Goal: Information Seeking & Learning: Learn about a topic

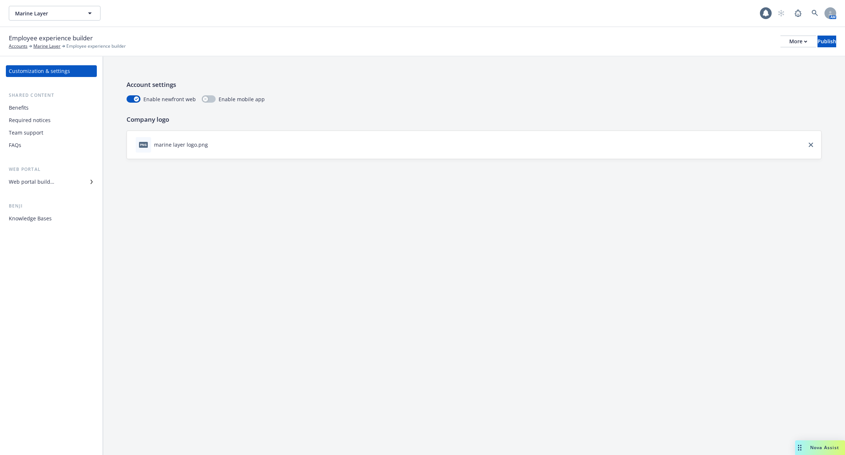
click at [58, 112] on div "Benefits" at bounding box center [51, 108] width 85 height 12
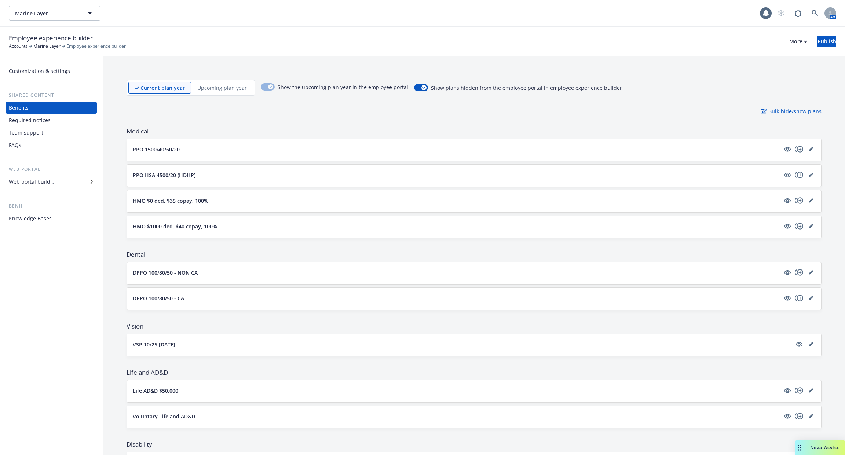
click at [55, 120] on div "Required notices" at bounding box center [51, 120] width 85 height 12
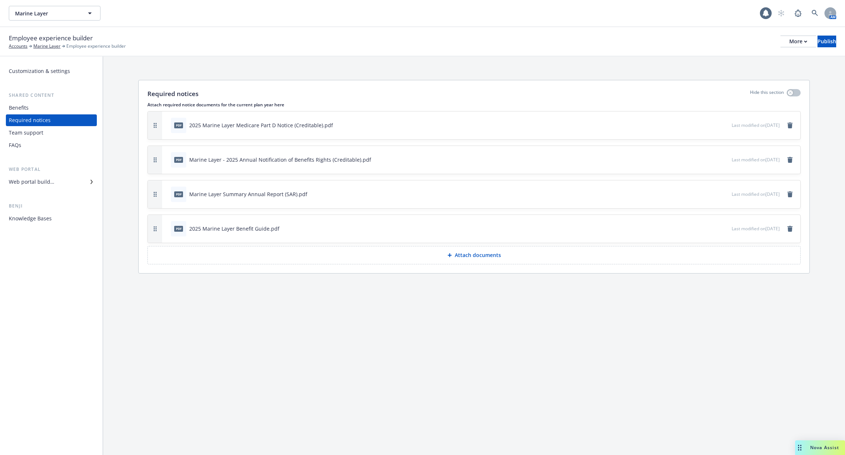
click at [55, 129] on div "Team support" at bounding box center [51, 133] width 85 height 12
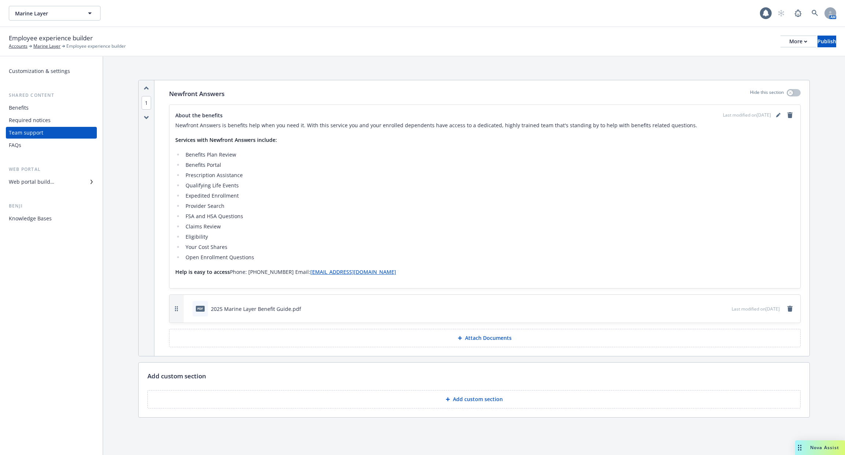
click at [55, 143] on div "FAQs" at bounding box center [51, 145] width 85 height 12
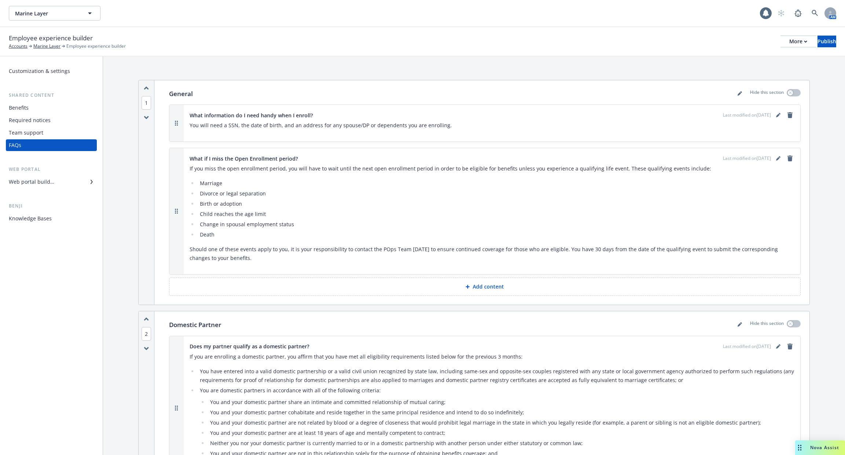
click at [54, 111] on div "Benefits" at bounding box center [51, 108] width 85 height 12
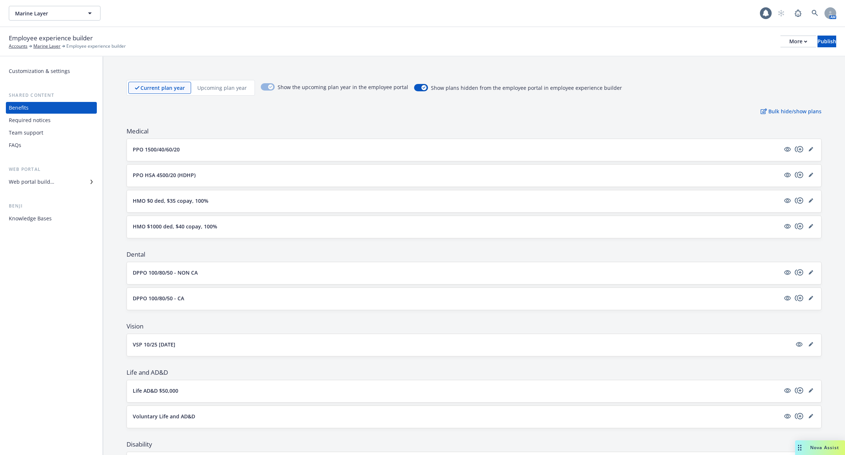
scroll to position [351, 0]
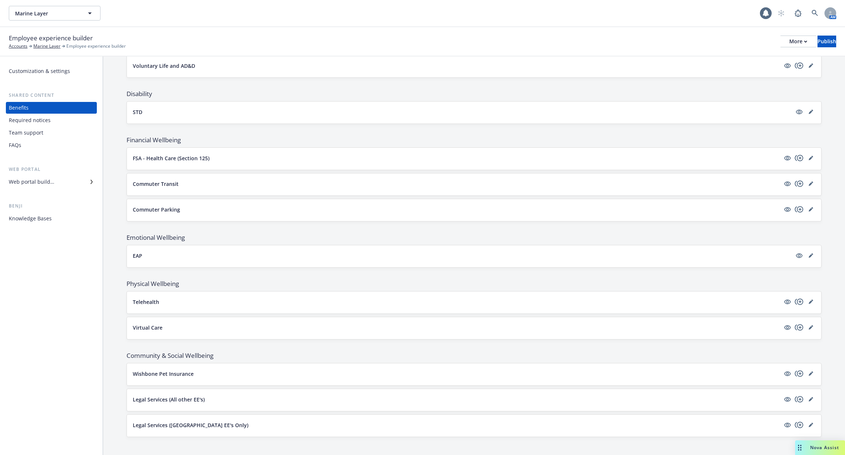
click at [63, 177] on div "Web portal builder" at bounding box center [51, 182] width 85 height 12
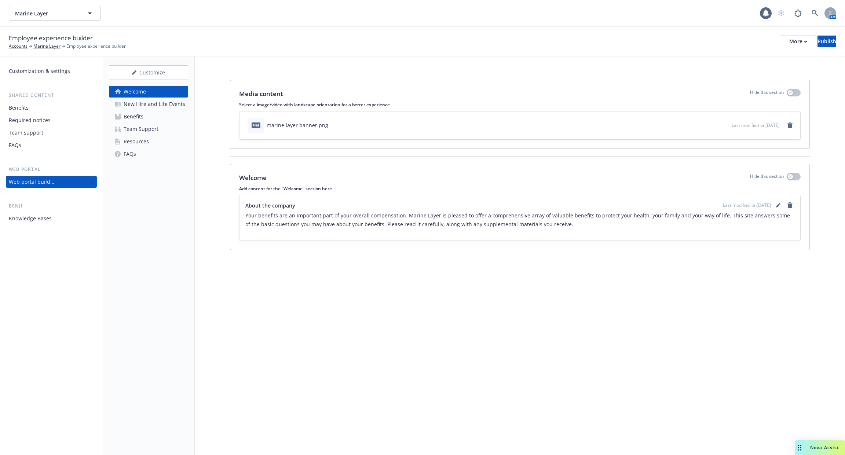
click at [147, 108] on div "New Hire and Life Events" at bounding box center [155, 104] width 62 height 12
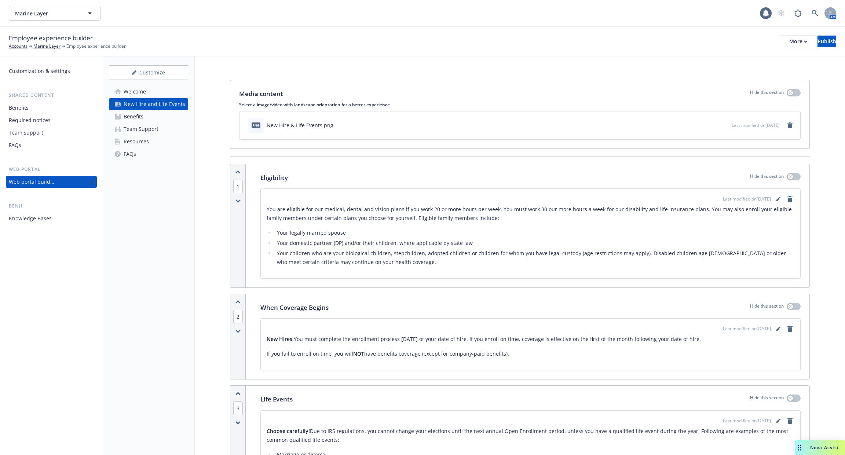
scroll to position [402, 0]
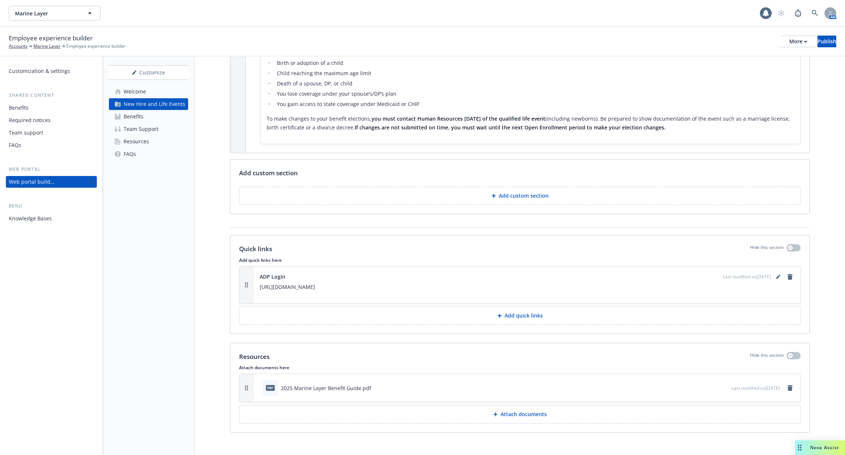
click at [46, 112] on div "Benefits" at bounding box center [51, 108] width 85 height 12
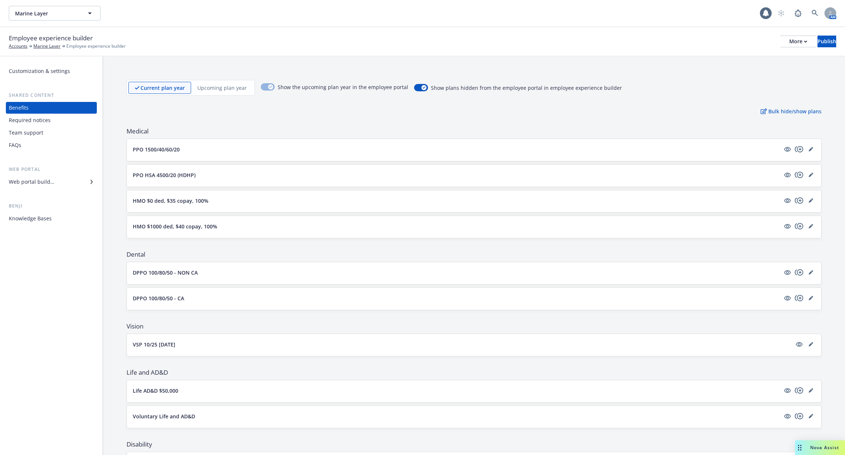
click at [47, 120] on div "Required notices" at bounding box center [30, 120] width 42 height 12
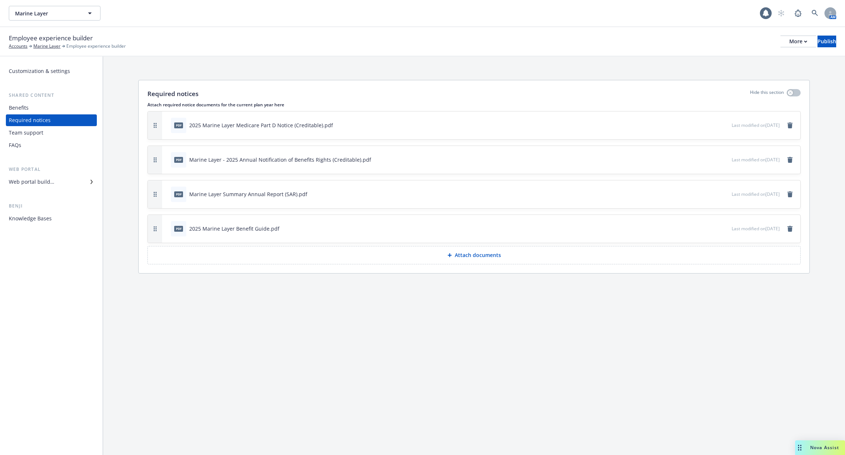
click at [47, 132] on div "Team support" at bounding box center [51, 133] width 85 height 12
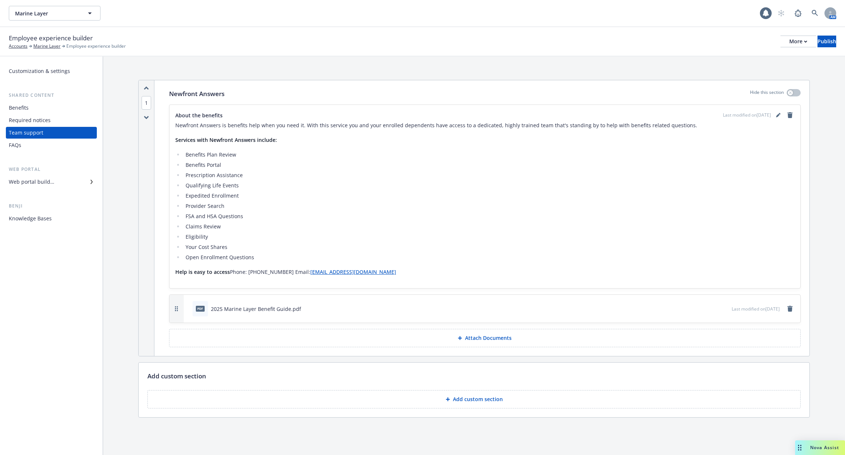
click at [59, 112] on div "Benefits" at bounding box center [51, 108] width 85 height 12
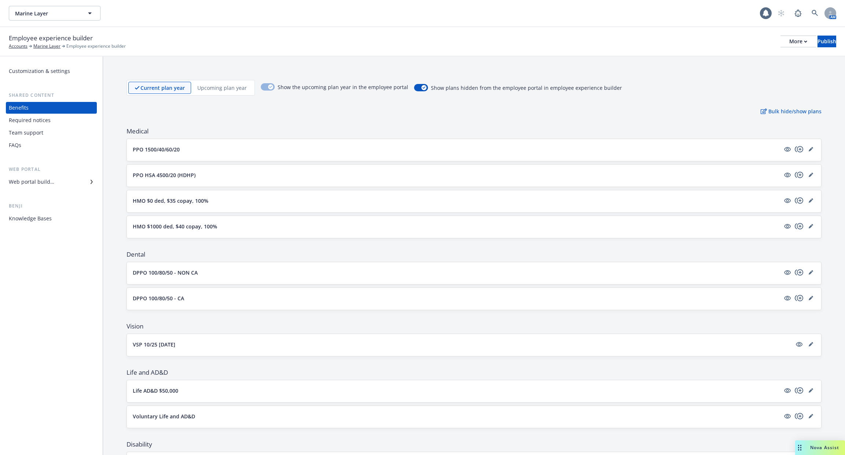
click at [59, 125] on div "Required notices" at bounding box center [51, 120] width 85 height 12
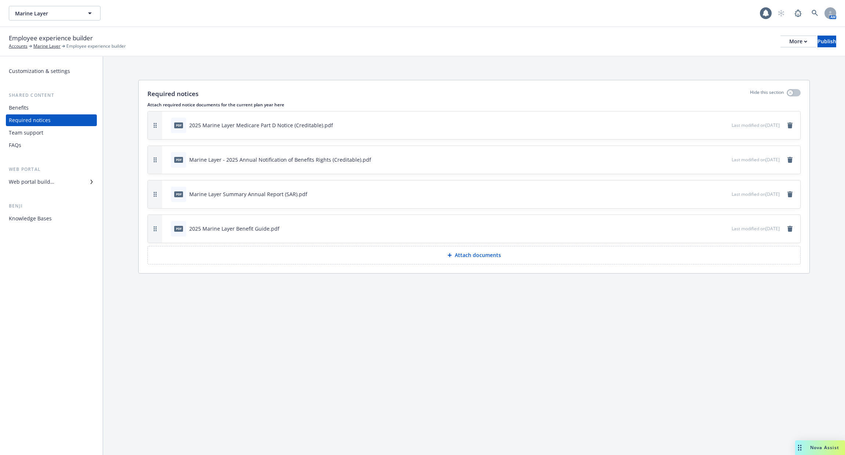
click at [58, 129] on div "Team support" at bounding box center [51, 133] width 85 height 12
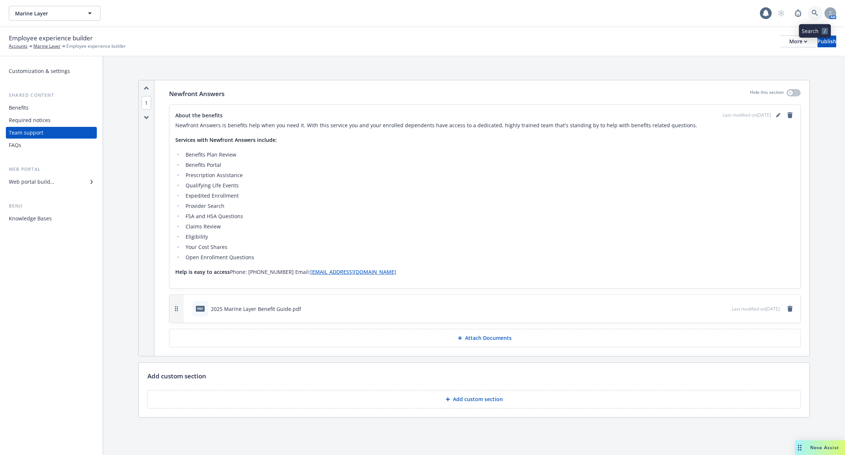
click at [814, 12] on icon at bounding box center [815, 13] width 7 height 7
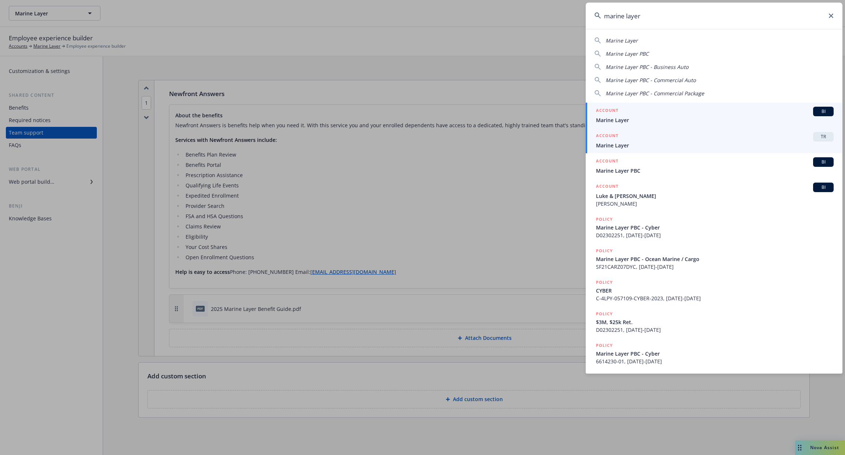
type input "marine layer"
click at [626, 147] on span "Marine Layer" at bounding box center [715, 146] width 238 height 8
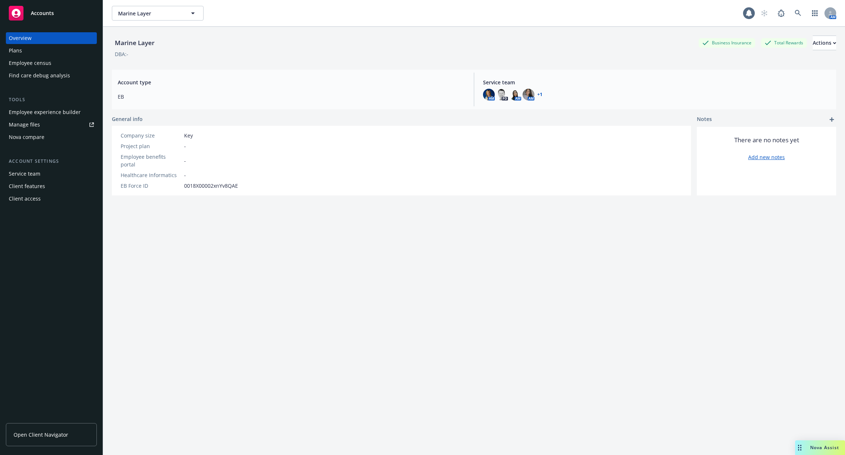
click at [56, 121] on link "Manage files" at bounding box center [51, 125] width 91 height 12
click at [47, 113] on div "Employee experience builder" at bounding box center [45, 112] width 72 height 12
